Goal: Task Accomplishment & Management: Use online tool/utility

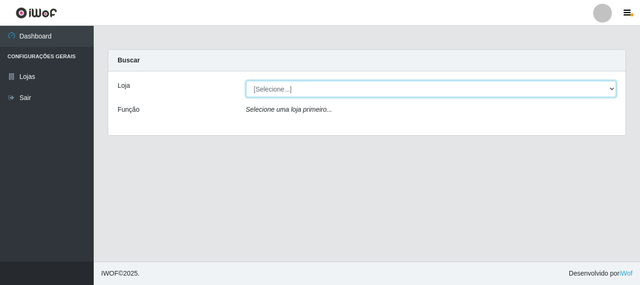
drag, startPoint x: 0, startPoint y: 0, endPoint x: 610, endPoint y: 86, distance: 615.6
click at [610, 86] on select "[Selecione...] Nordestão - Alecrim" at bounding box center [431, 89] width 371 height 16
select select "453"
click at [246, 81] on select "[Selecione...] Nordestão - Alecrim" at bounding box center [431, 89] width 371 height 16
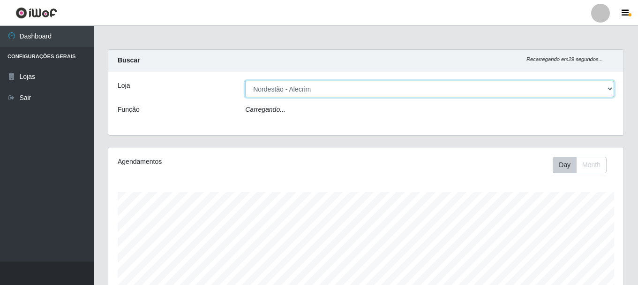
scroll to position [195, 515]
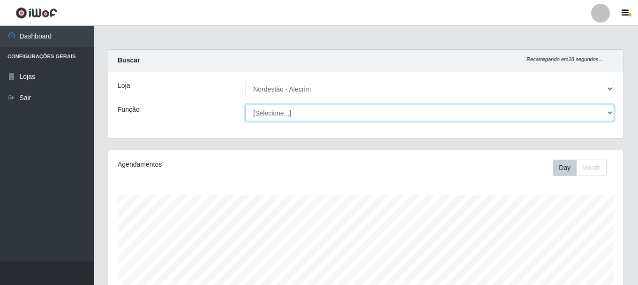
click at [602, 116] on select "[Selecione...] Balconista + Balconista de Padaria Balconista de Padaria ++ Emba…" at bounding box center [429, 113] width 369 height 16
select select "1"
click at [245, 105] on select "[Selecione...] Balconista + Balconista de Padaria Balconista de Padaria ++ Emba…" at bounding box center [429, 113] width 369 height 16
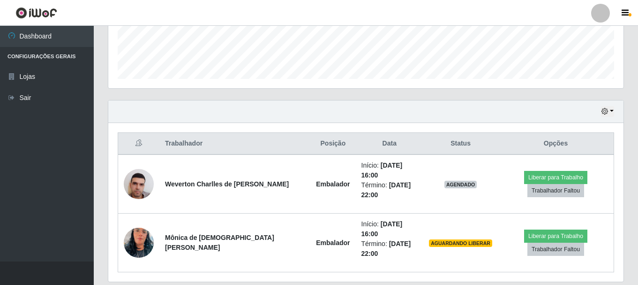
scroll to position [269, 0]
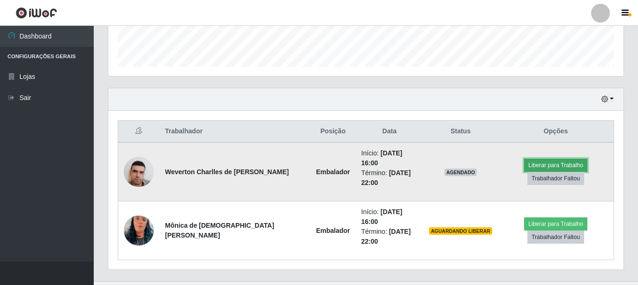
click at [550, 161] on button "Liberar para Trabalho" at bounding box center [555, 164] width 63 height 13
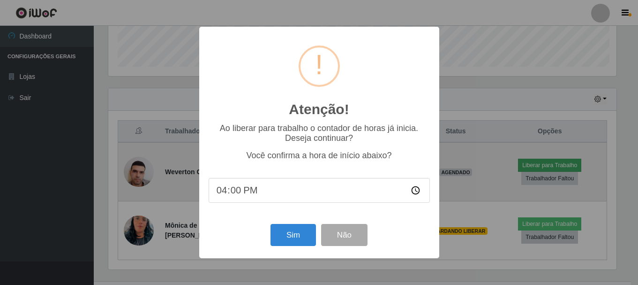
scroll to position [195, 511]
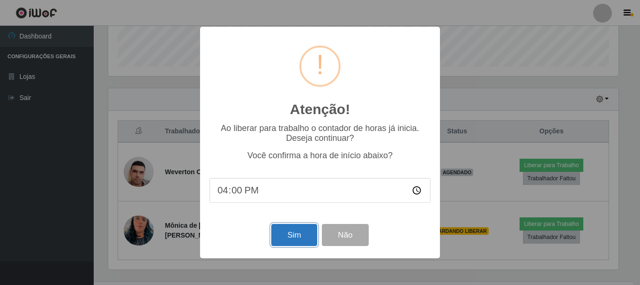
click at [279, 234] on button "Sim" at bounding box center [293, 235] width 45 height 22
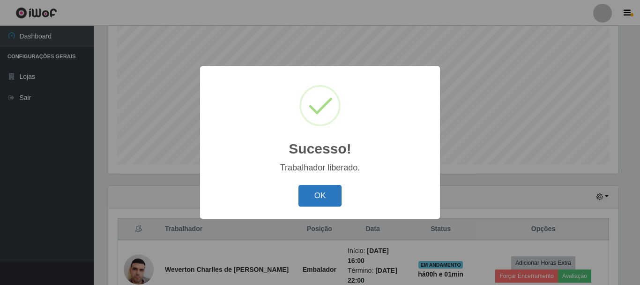
click at [326, 194] on button "OK" at bounding box center [321, 196] width 44 height 22
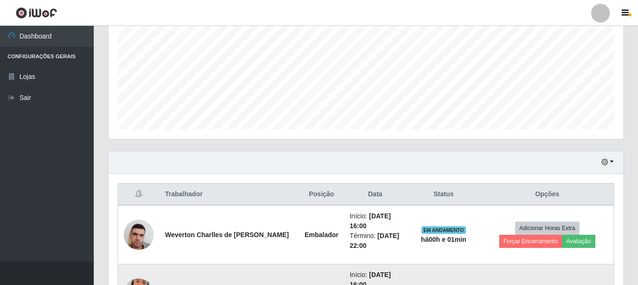
scroll to position [288, 0]
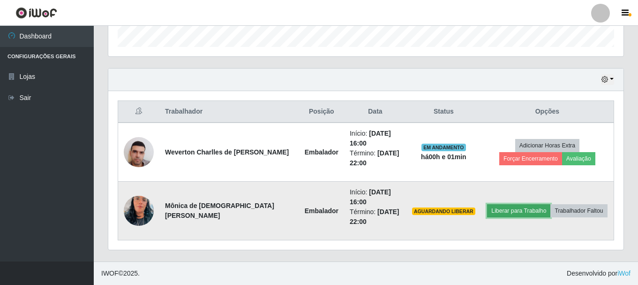
click at [506, 211] on button "Liberar para Trabalho" at bounding box center [518, 210] width 63 height 13
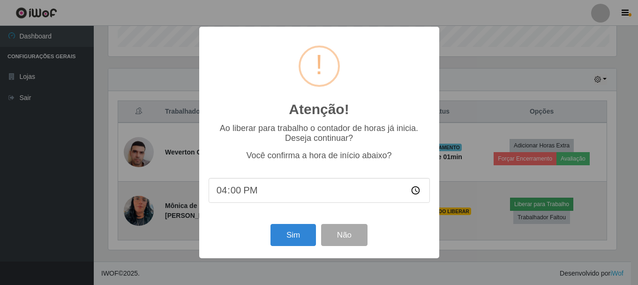
scroll to position [195, 511]
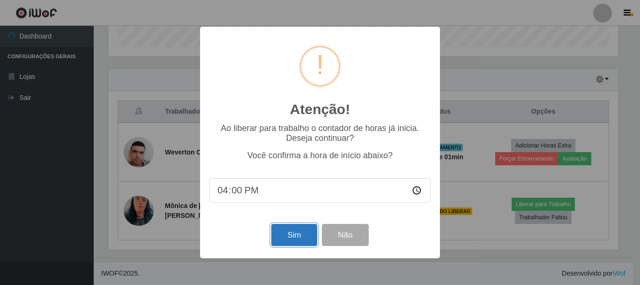
click at [289, 231] on button "Sim" at bounding box center [293, 235] width 45 height 22
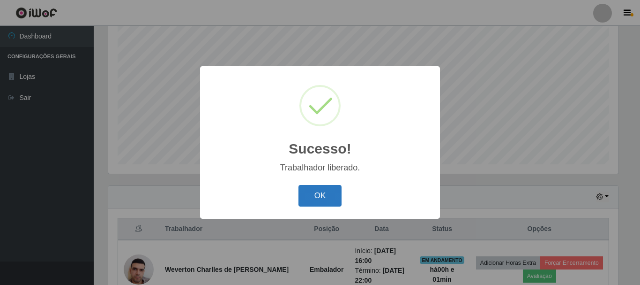
click at [329, 196] on button "OK" at bounding box center [321, 196] width 44 height 22
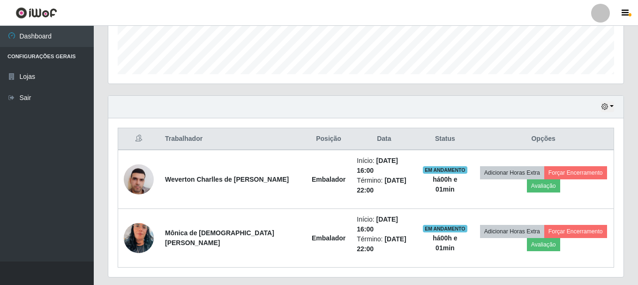
scroll to position [269, 0]
